Goal: Find specific page/section: Find specific page/section

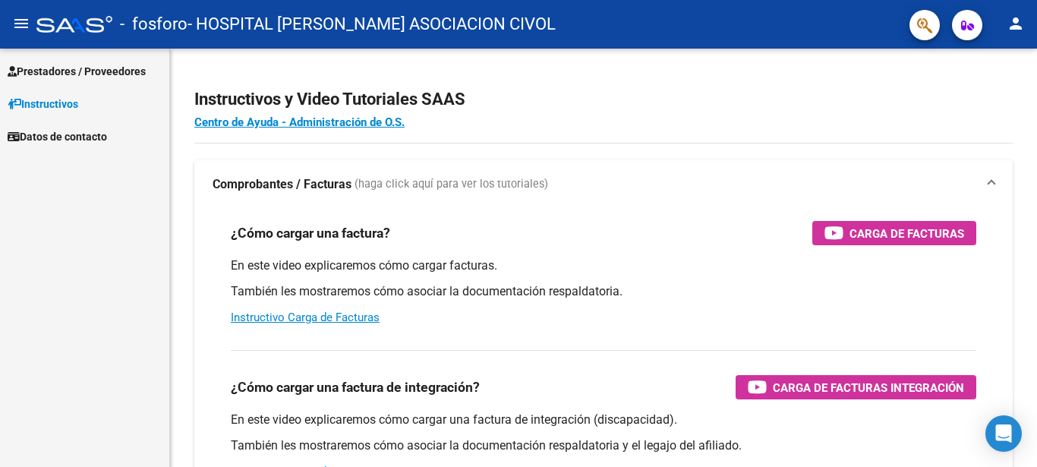
click at [89, 68] on span "Prestadores / Proveedores" at bounding box center [77, 71] width 138 height 17
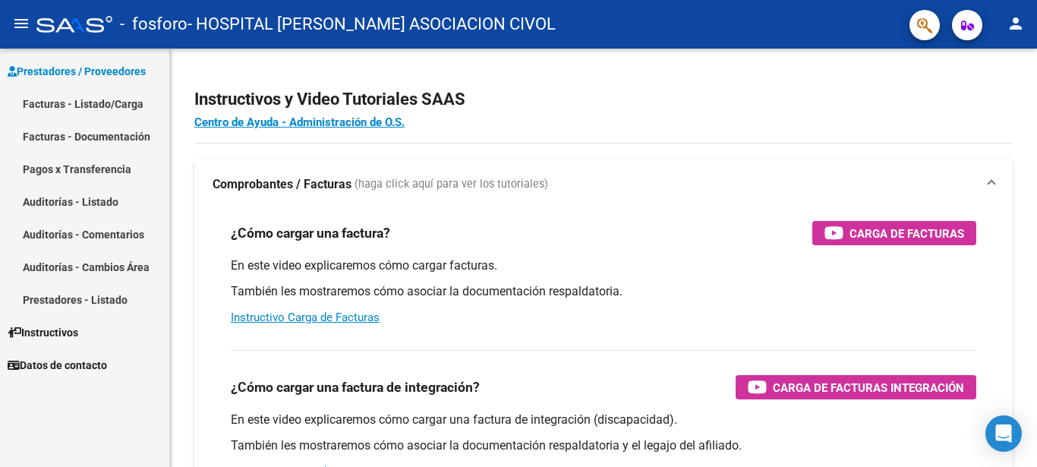
click at [93, 107] on link "Facturas - Listado/Carga" at bounding box center [84, 103] width 169 height 33
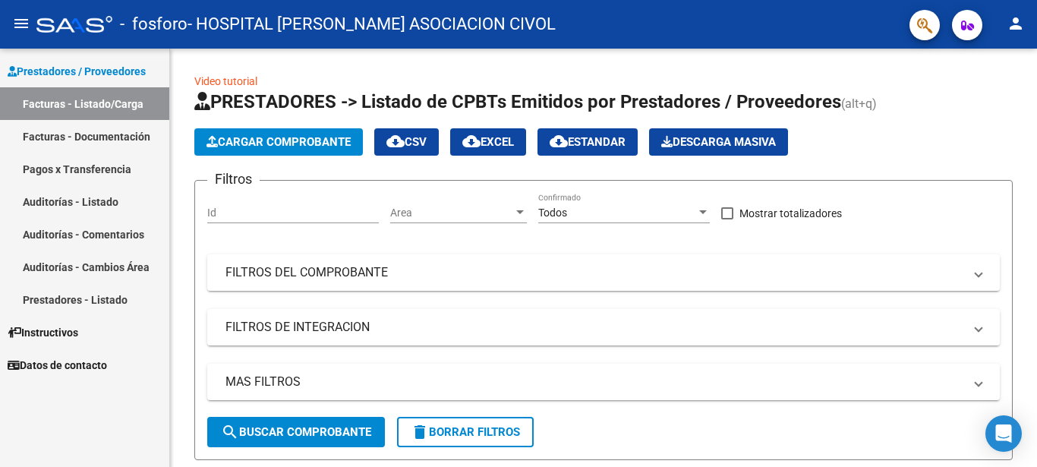
click at [100, 194] on link "Auditorías - Listado" at bounding box center [84, 201] width 169 height 33
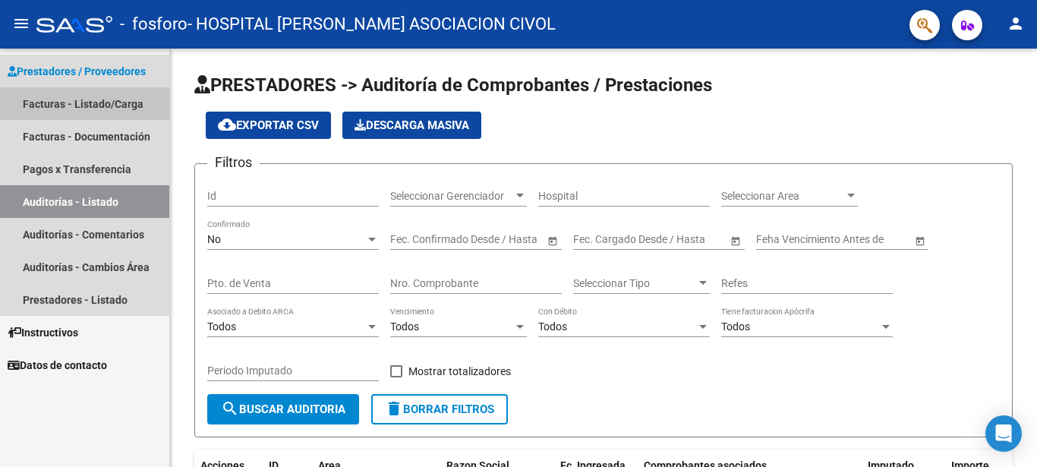
click at [106, 106] on link "Facturas - Listado/Carga" at bounding box center [84, 103] width 169 height 33
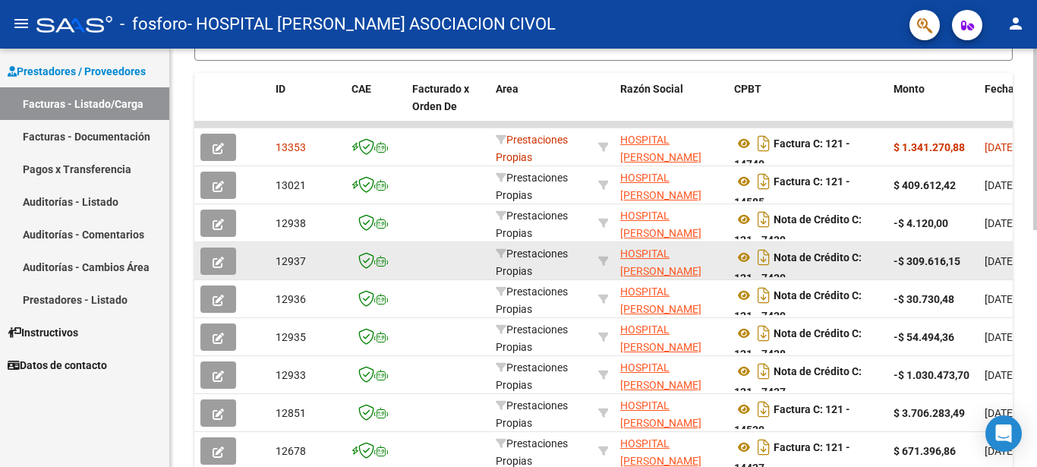
scroll to position [314, 0]
